Goal: Use online tool/utility: Use online tool/utility

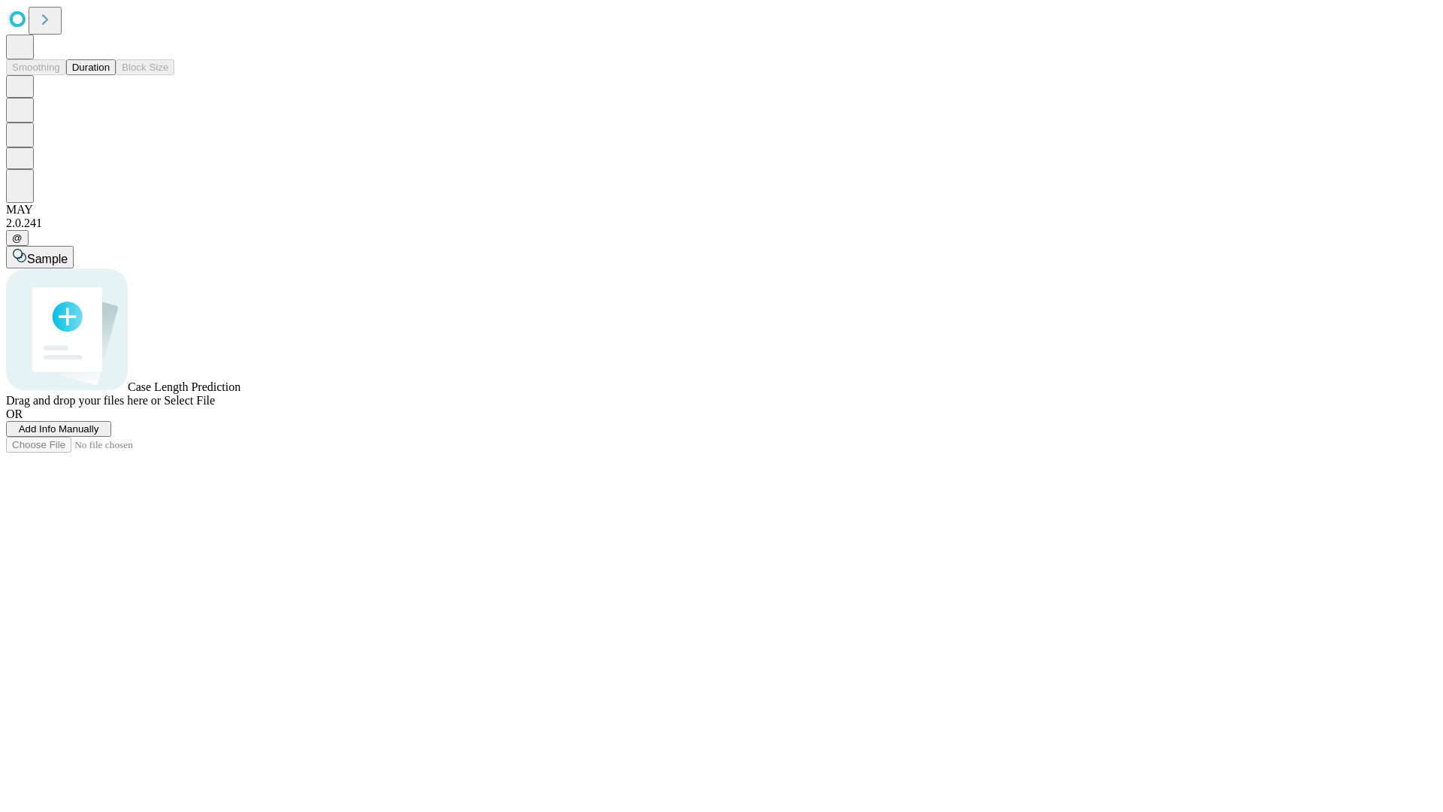
click at [110, 75] on button "Duration" at bounding box center [91, 67] width 50 height 16
click at [215, 407] on span "Select File" at bounding box center [189, 400] width 51 height 13
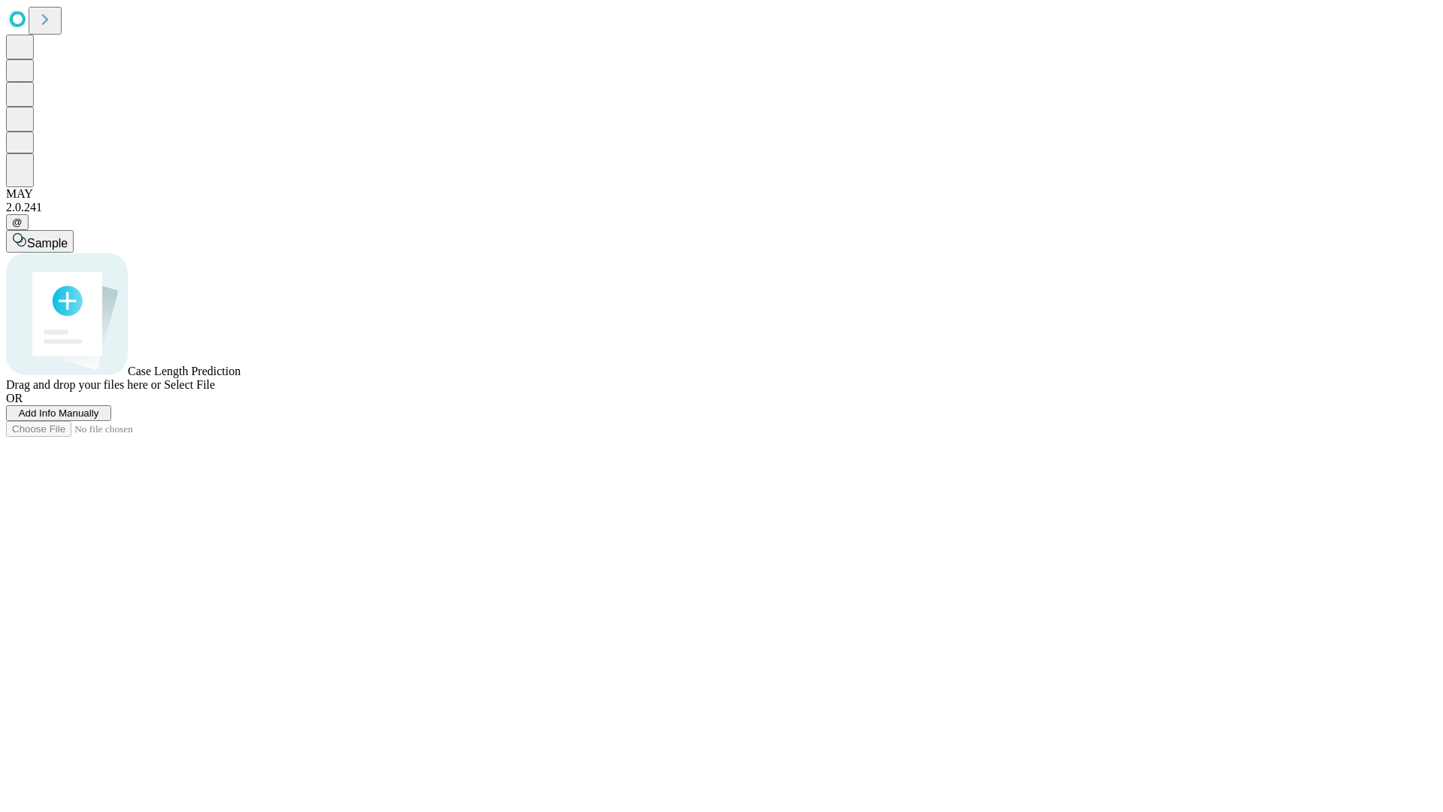
click at [215, 391] on span "Select File" at bounding box center [189, 384] width 51 height 13
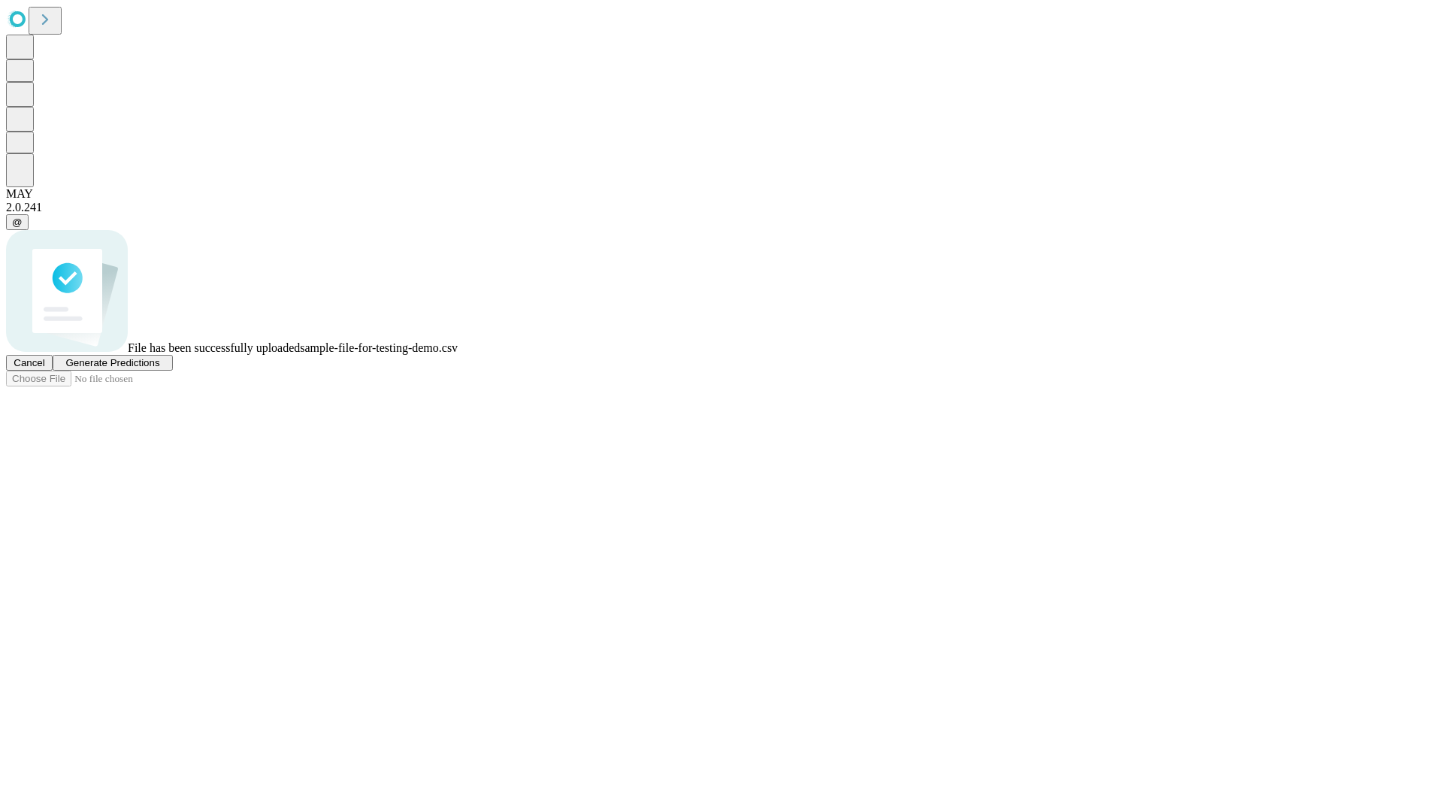
click at [159, 368] on span "Generate Predictions" at bounding box center [112, 362] width 94 height 11
